Goal: Task Accomplishment & Management: Manage account settings

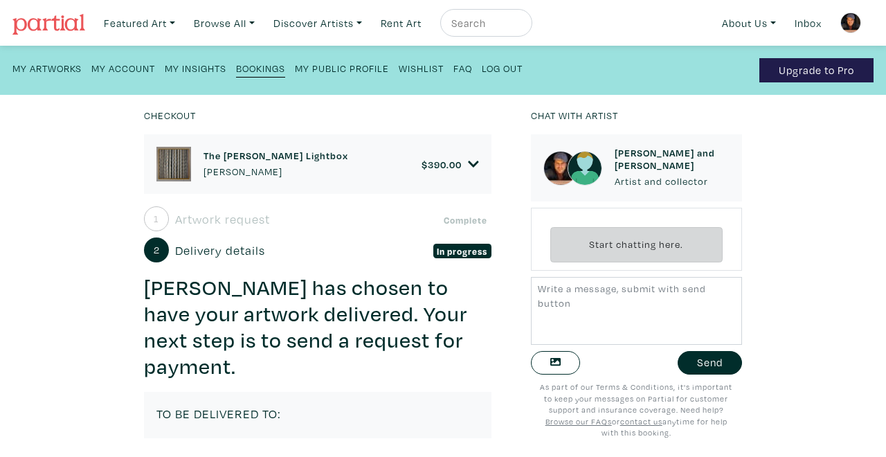
scroll to position [10, 0]
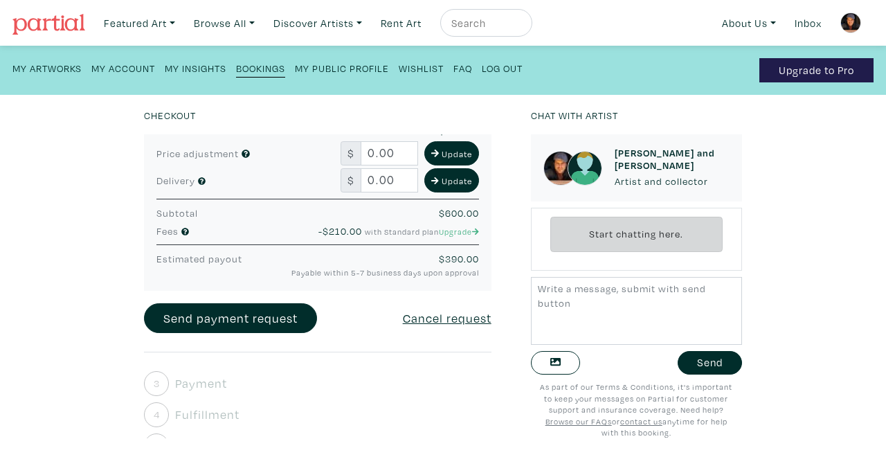
click at [69, 221] on div "Checkout The Brady Bunch Lightbox Hugo Cantin $ 390.00 • 2D Works • 16mm Film C…" at bounding box center [442, 276] width 927 height 362
click at [68, 199] on div "Checkout The Brady Bunch Lightbox Hugo Cantin $ 390.00 • 2D Works • 16mm Film C…" at bounding box center [442, 276] width 927 height 362
click at [853, 24] on img at bounding box center [850, 22] width 21 height 21
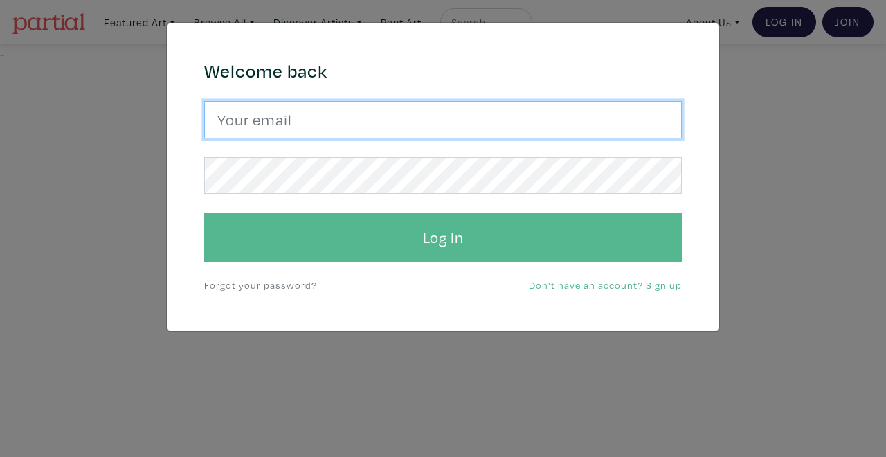
type input "hugo@mini-cinema.com"
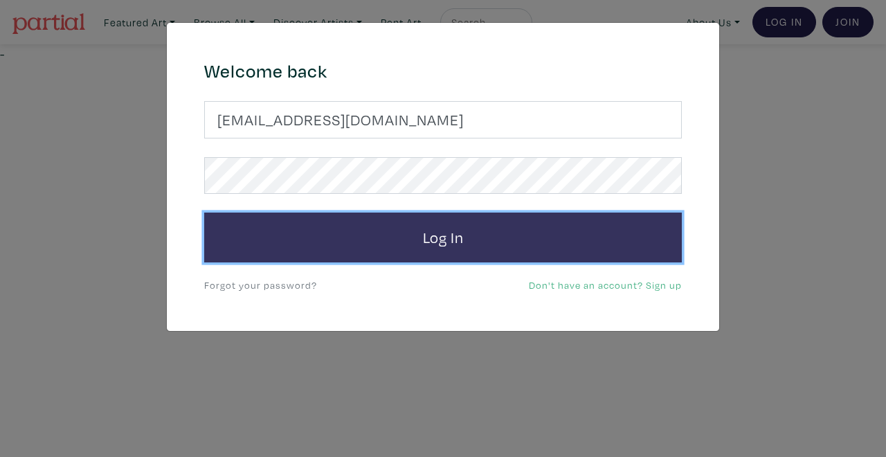
click at [444, 245] on button "Log In" at bounding box center [442, 237] width 477 height 50
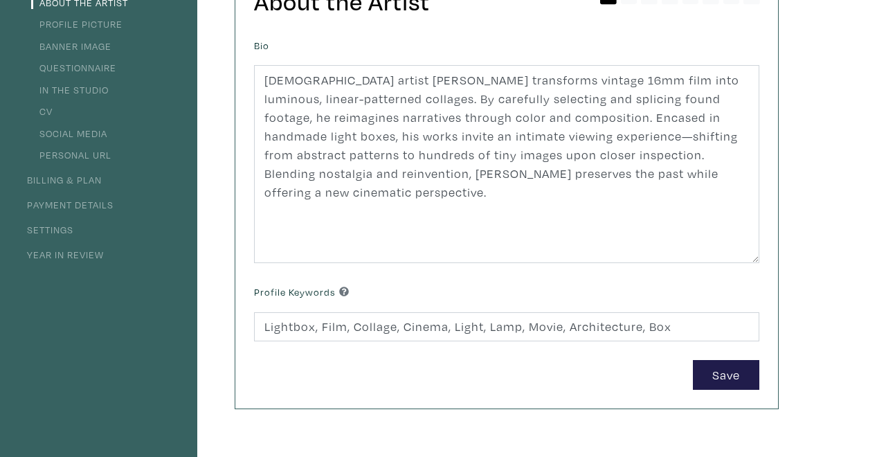
scroll to position [10, 0]
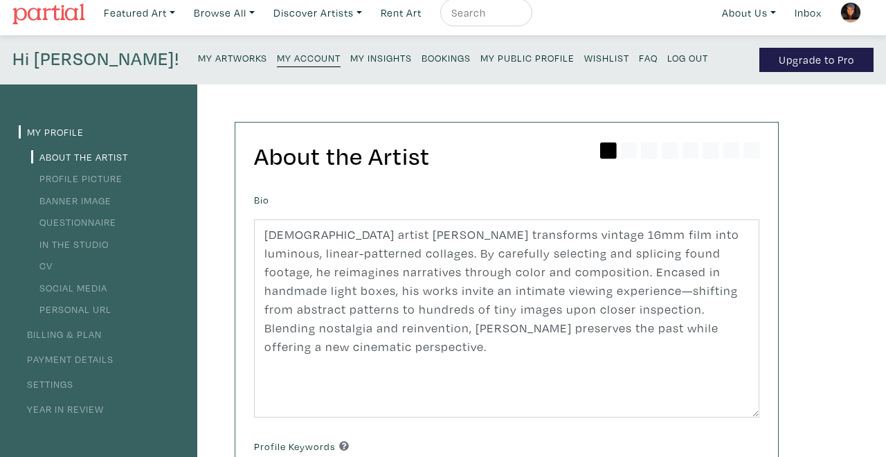
click at [198, 55] on small "My Artworks" at bounding box center [232, 57] width 69 height 13
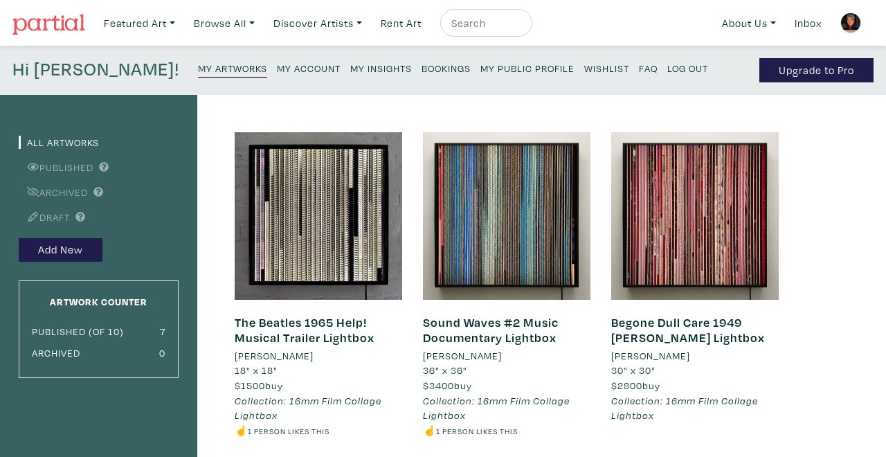
click at [412, 203] on div "Sound Waves #2 Music Documentary Lightbox Hugo Cantin 36" x 36" $3400 buy Colle…" at bounding box center [506, 299] width 188 height 334
click at [410, 220] on div "The Beatles 1965 Help! Musical Trailer Lightbox Hugo Cantin 18" x 18" $1500 buy…" at bounding box center [318, 299] width 188 height 334
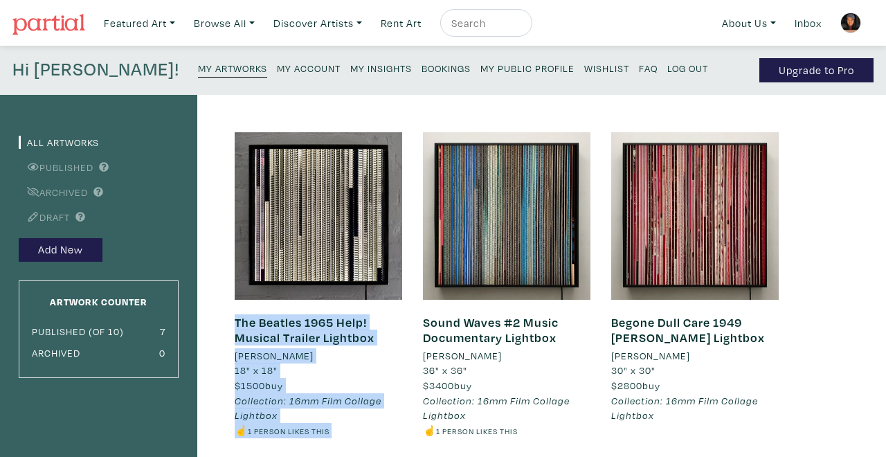
drag, startPoint x: 410, startPoint y: 220, endPoint x: 412, endPoint y: 269, distance: 49.2
click at [411, 278] on div "The Beatles 1965 Help! Musical Trailer Lightbox Hugo Cantin 18" x 18" $1500 buy…" at bounding box center [318, 299] width 188 height 334
